Goal: Information Seeking & Learning: Learn about a topic

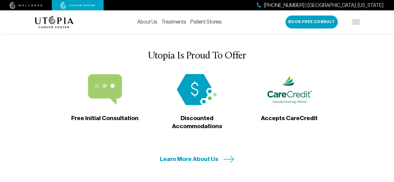
scroll to position [1633, 0]
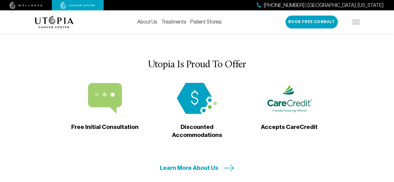
click at [256, 104] on div "Accepts CareCredit" at bounding box center [289, 117] width 92 height 69
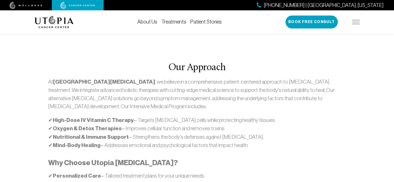
scroll to position [233, 0]
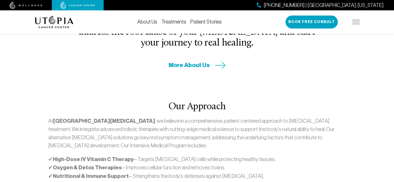
click at [172, 21] on link "Treatments" at bounding box center [173, 22] width 25 height 6
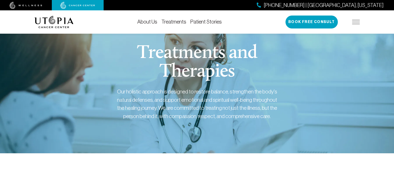
click at [356, 22] on img at bounding box center [356, 22] width 8 height 4
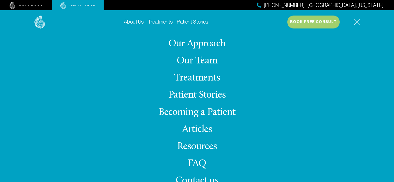
scroll to position [78, 0]
click at [197, 162] on link "FAQ" at bounding box center [197, 164] width 19 height 10
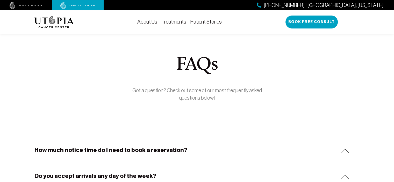
click at [93, 73] on div "FAQs Got a question? Check out some of our most frequently asked questions belo…" at bounding box center [197, 81] width 332 height 50
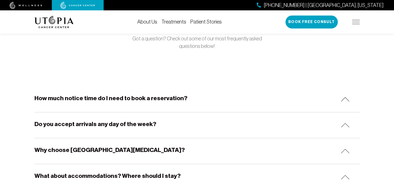
scroll to position [52, 0]
click at [105, 125] on h5 "Do you accept arrivals any day of the week?" at bounding box center [95, 124] width 122 height 8
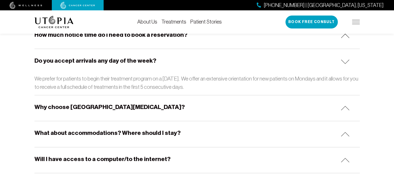
scroll to position [130, 0]
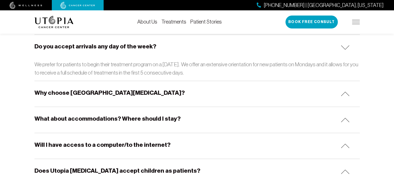
click at [117, 92] on h5 "Why choose [GEOGRAPHIC_DATA][MEDICAL_DATA]?" at bounding box center [109, 93] width 150 height 8
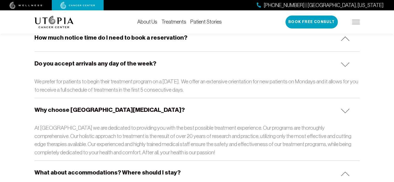
scroll to position [104, 0]
